Goal: Task Accomplishment & Management: Use online tool/utility

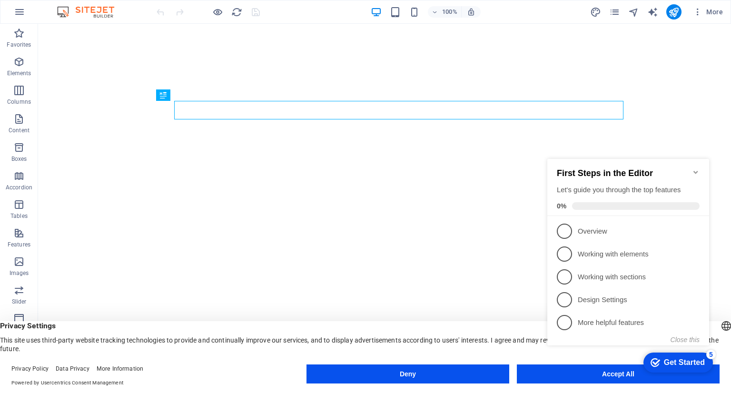
click at [608, 376] on appcues-checklist "Contextual help checklist present on screen" at bounding box center [630, 262] width 173 height 234
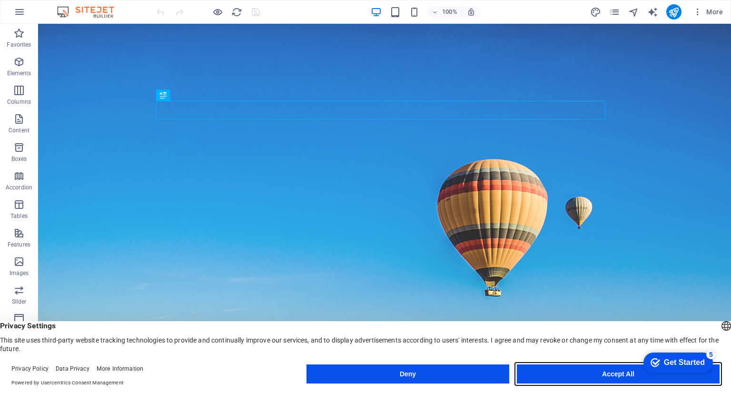
click at [601, 372] on button "Accept All" at bounding box center [618, 374] width 203 height 19
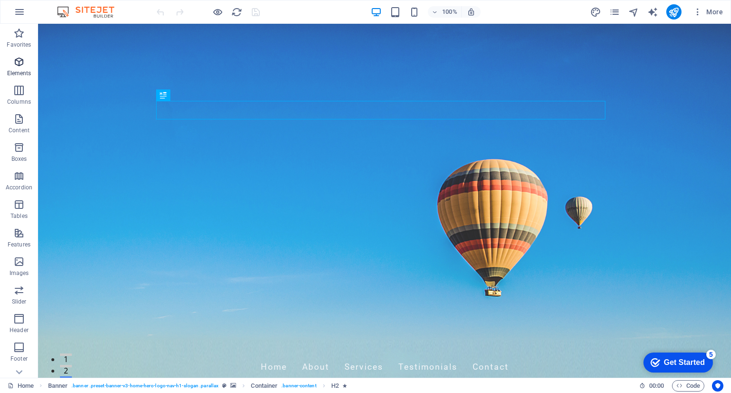
click at [24, 70] on p "Elements" at bounding box center [19, 73] width 24 height 8
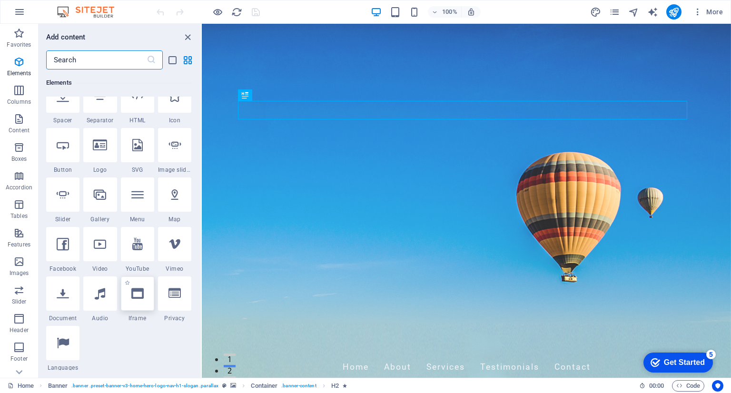
scroll to position [148, 0]
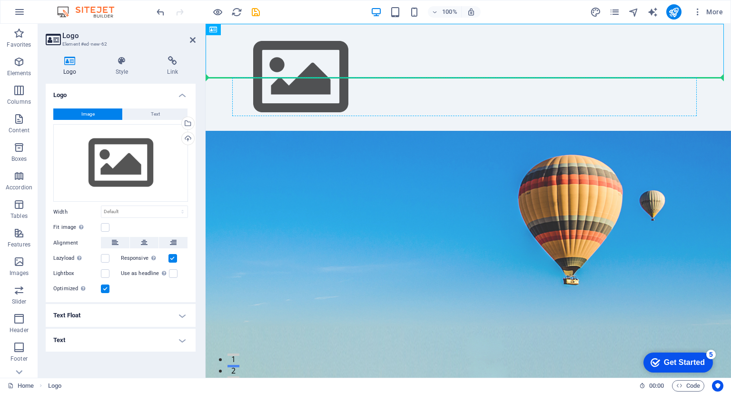
drag, startPoint x: 229, startPoint y: 48, endPoint x: 263, endPoint y: 98, distance: 60.2
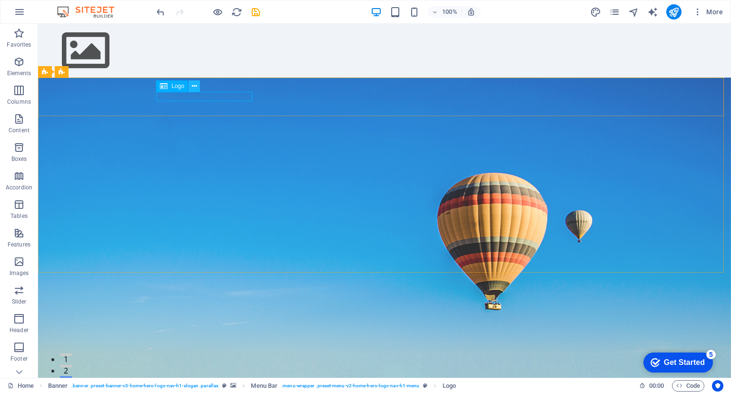
click at [194, 86] on icon at bounding box center [194, 86] width 5 height 10
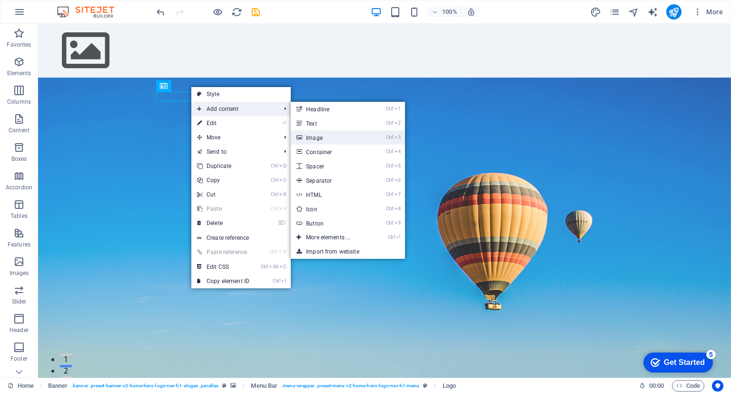
click at [315, 136] on link "Ctrl 3 Image" at bounding box center [330, 137] width 79 height 14
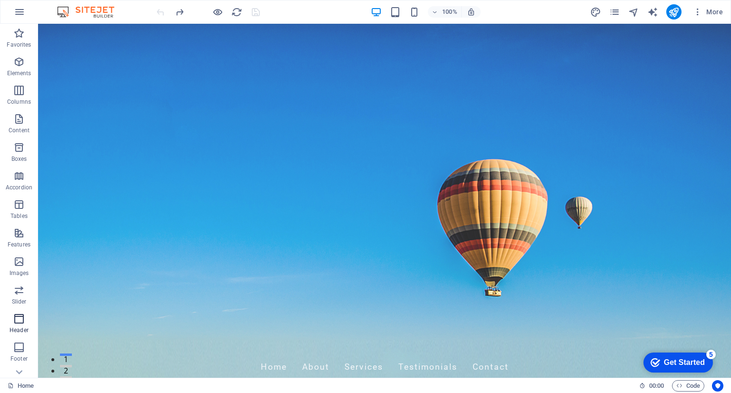
click at [19, 328] on p "Header" at bounding box center [19, 330] width 19 height 8
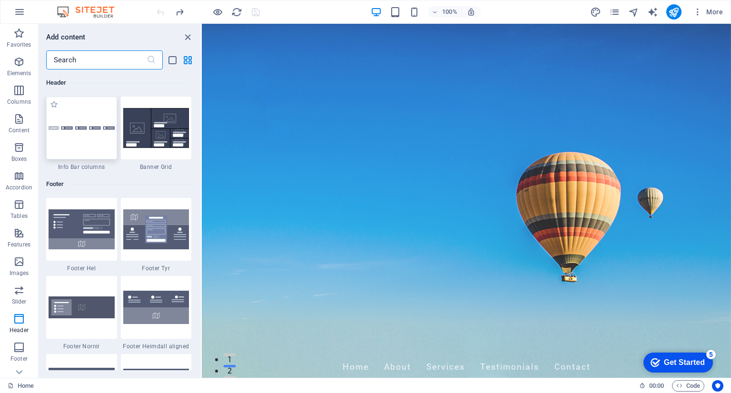
scroll to position [6207, 0]
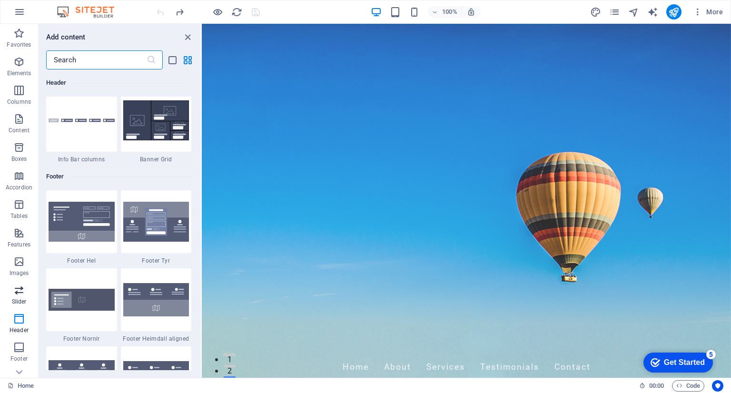
click at [17, 292] on icon "button" at bounding box center [18, 290] width 11 height 11
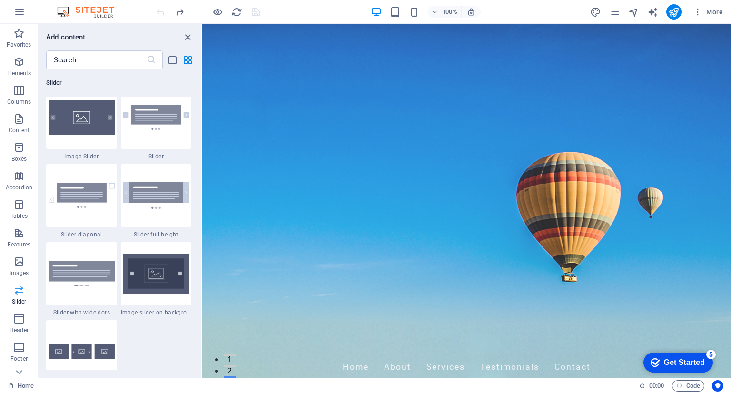
scroll to position [5396, 0]
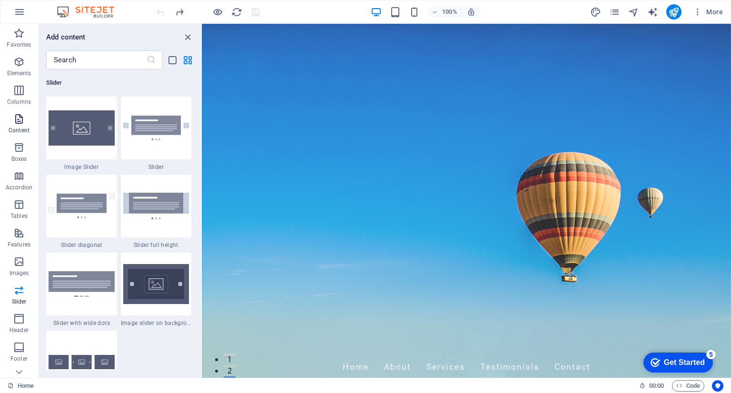
click at [16, 120] on icon "button" at bounding box center [18, 118] width 11 height 11
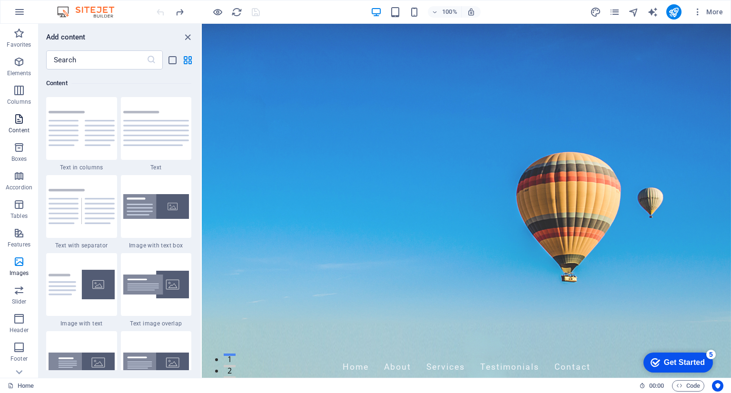
scroll to position [1665, 0]
click at [26, 69] on span "Elements" at bounding box center [19, 67] width 38 height 23
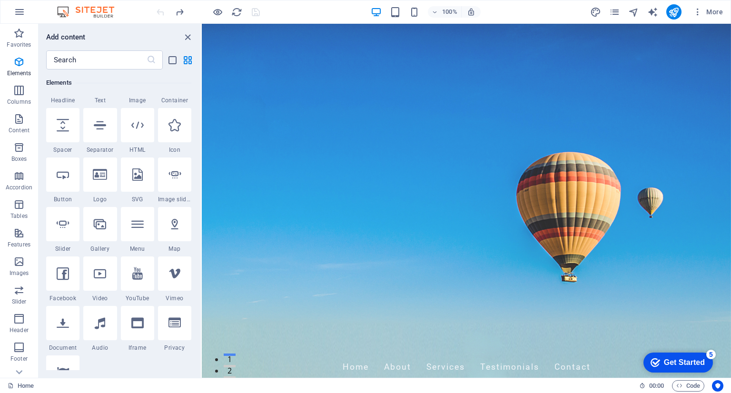
scroll to position [48, 0]
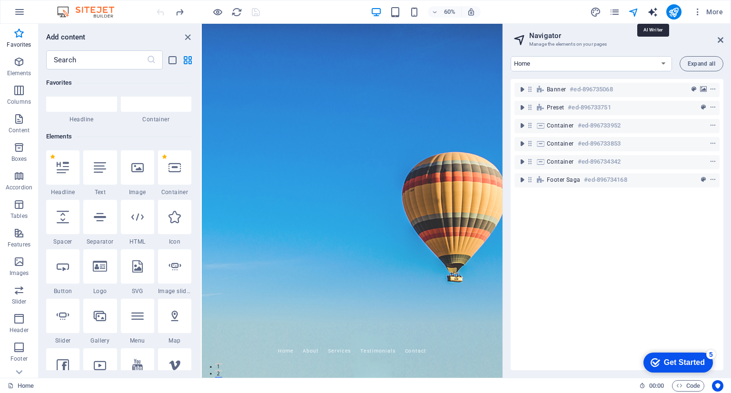
select select "English"
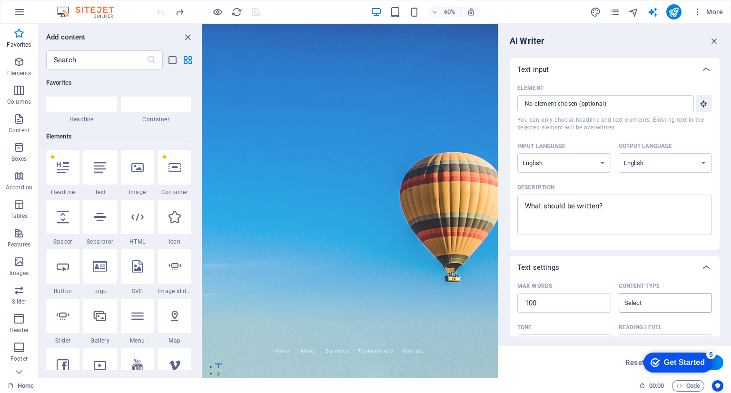
scroll to position [0, 0]
click at [184, 35] on icon "close panel" at bounding box center [187, 37] width 11 height 11
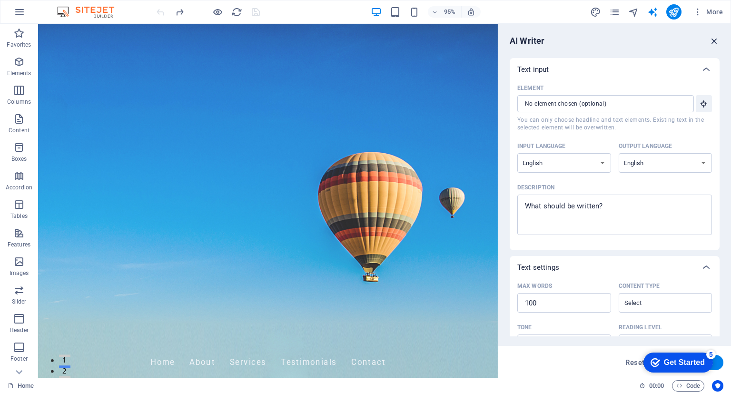
click at [716, 40] on icon "button" at bounding box center [714, 41] width 10 height 10
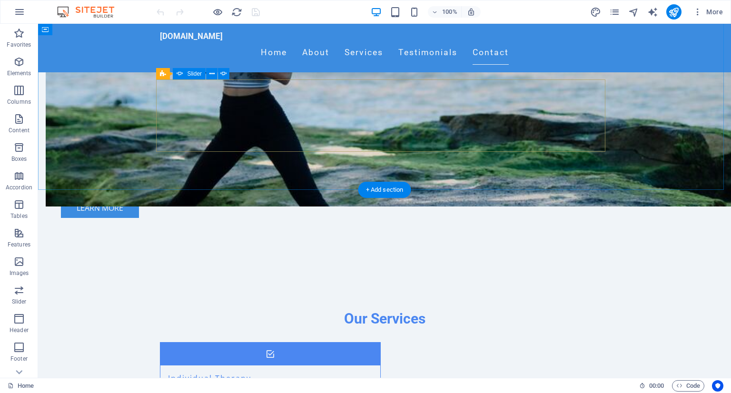
scroll to position [809, 0]
